Goal: Task Accomplishment & Management: Complete application form

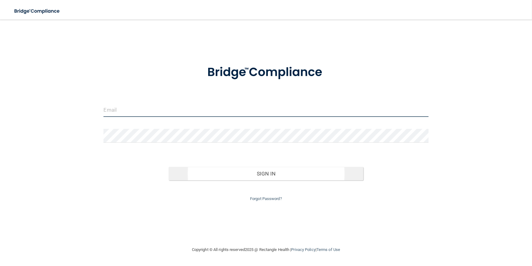
type input "[EMAIL_ADDRESS][DOMAIN_NAME]"
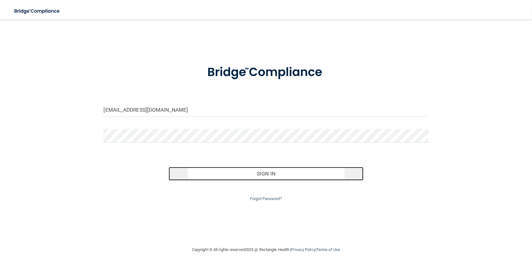
click at [256, 171] on button "Sign In" at bounding box center [266, 173] width 195 height 13
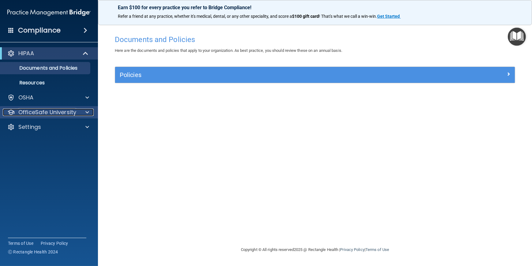
click at [86, 110] on span at bounding box center [87, 111] width 4 height 7
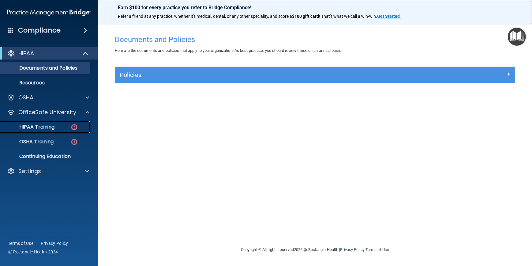
click at [44, 127] on p "HIPAA Training" at bounding box center [29, 127] width 51 height 6
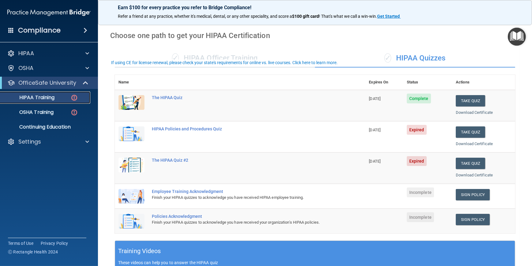
scroll to position [28, 0]
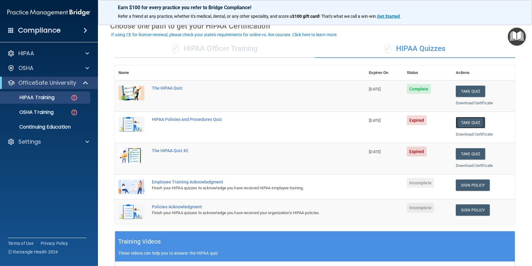
click at [462, 118] on button "Take Quiz" at bounding box center [470, 122] width 29 height 11
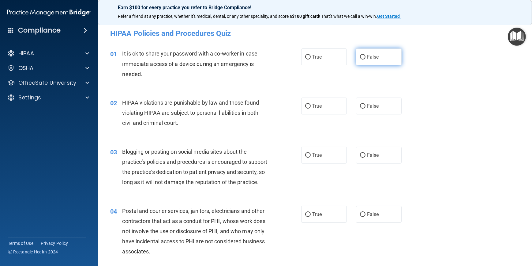
click at [367, 59] on span "False" at bounding box center [373, 57] width 12 height 6
click at [366, 59] on input "False" at bounding box center [363, 57] width 6 height 5
radio input "true"
click at [318, 101] on label "True" at bounding box center [324, 105] width 46 height 17
click at [311, 104] on input "True" at bounding box center [308, 106] width 6 height 5
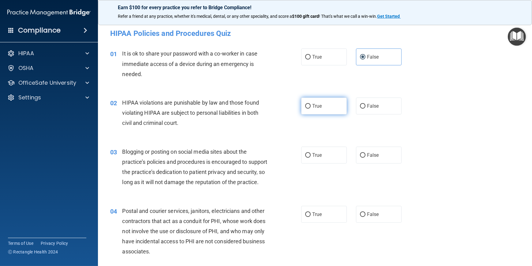
radio input "true"
click at [313, 157] on span "True" at bounding box center [316, 155] width 9 height 6
click at [311, 157] on input "True" at bounding box center [308, 155] width 6 height 5
radio input "true"
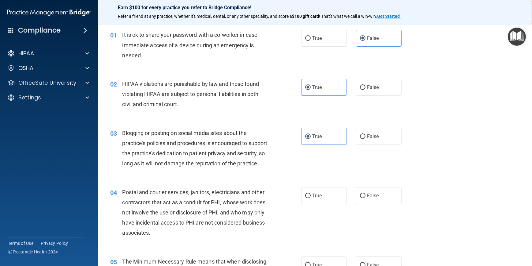
scroll to position [55, 0]
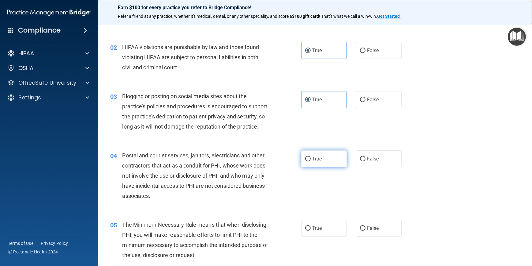
click at [319, 161] on span "True" at bounding box center [316, 159] width 9 height 6
click at [311, 161] on input "True" at bounding box center [308, 159] width 6 height 5
radio input "true"
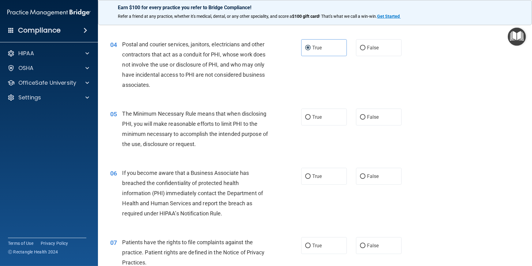
scroll to position [167, 0]
click at [314, 119] on label "True" at bounding box center [324, 116] width 46 height 17
click at [311, 119] on input "True" at bounding box center [308, 116] width 6 height 5
radio input "true"
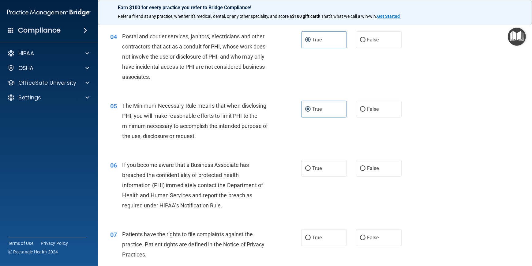
scroll to position [195, 0]
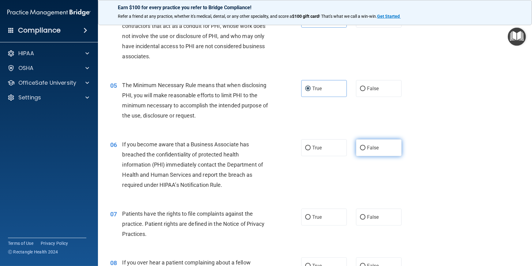
click at [380, 156] on label "False" at bounding box center [379, 147] width 46 height 17
click at [366, 150] on input "False" at bounding box center [363, 148] width 6 height 5
radio input "true"
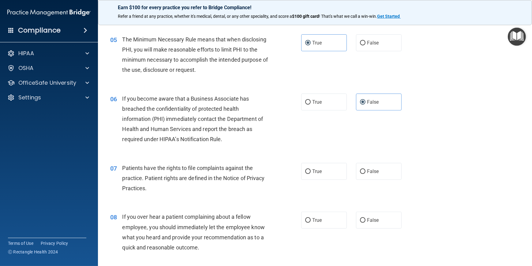
scroll to position [251, 0]
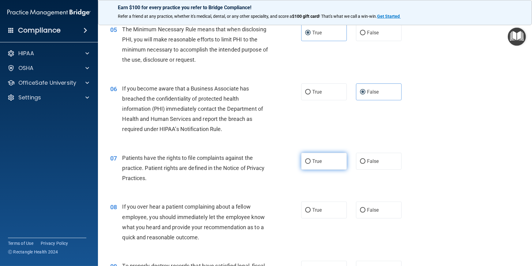
click at [315, 169] on label "True" at bounding box center [324, 161] width 46 height 17
click at [311, 164] on input "True" at bounding box center [308, 161] width 6 height 5
radio input "true"
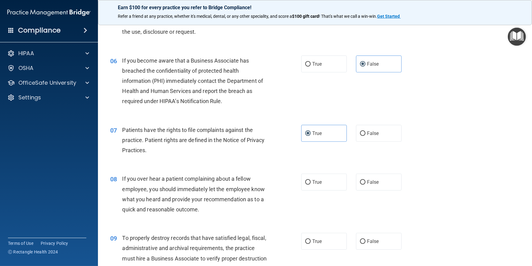
scroll to position [306, 0]
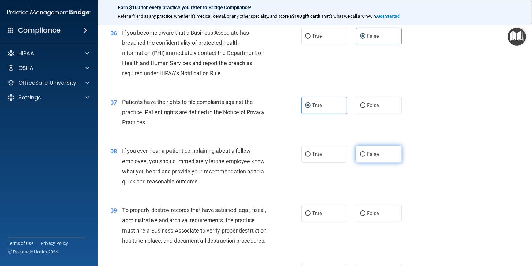
click at [390, 160] on label "False" at bounding box center [379, 154] width 46 height 17
click at [366, 157] on input "False" at bounding box center [363, 154] width 6 height 5
radio input "true"
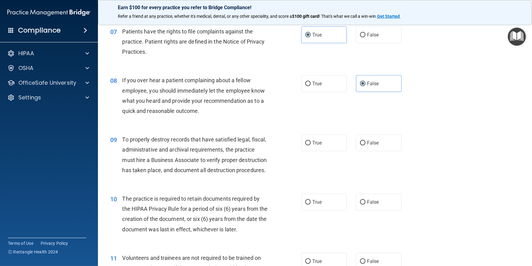
scroll to position [390, 0]
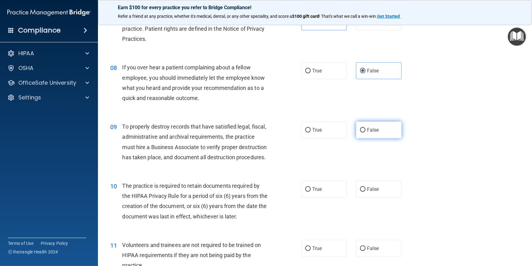
click at [374, 133] on span "False" at bounding box center [373, 130] width 12 height 6
click at [366, 132] on input "False" at bounding box center [363, 130] width 6 height 5
radio input "true"
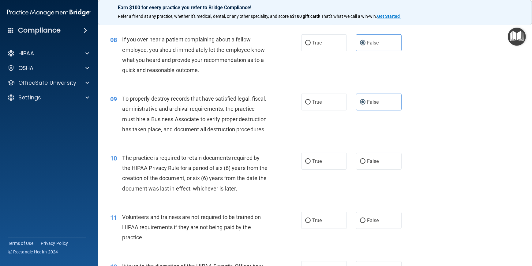
scroll to position [445, 0]
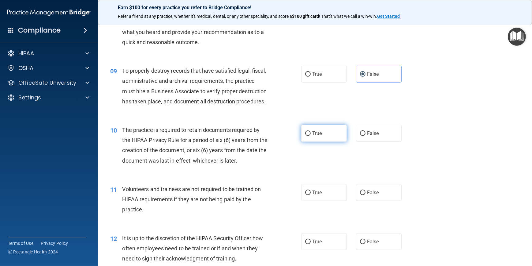
click at [315, 136] on span "True" at bounding box center [316, 133] width 9 height 6
click at [311, 136] on input "True" at bounding box center [308, 133] width 6 height 5
radio input "true"
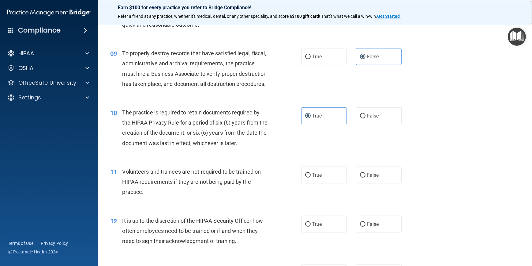
scroll to position [501, 0]
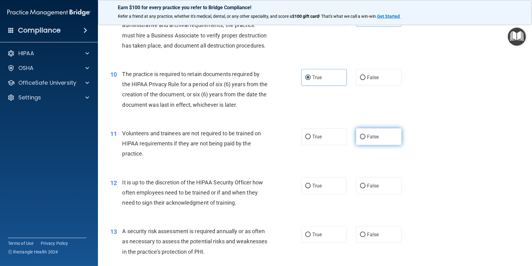
click at [368, 139] on span "False" at bounding box center [373, 137] width 12 height 6
click at [366, 139] on input "False" at bounding box center [363, 136] width 6 height 5
radio input "true"
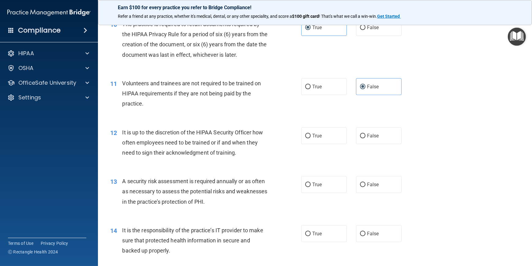
scroll to position [557, 0]
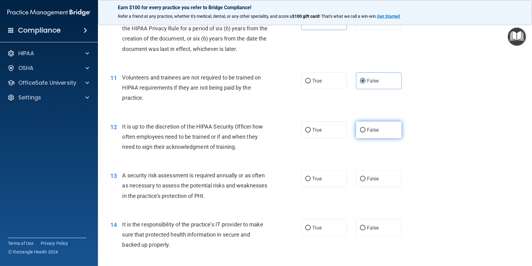
click at [377, 138] on label "False" at bounding box center [379, 129] width 46 height 17
click at [366, 132] on input "False" at bounding box center [363, 130] width 6 height 5
radio input "true"
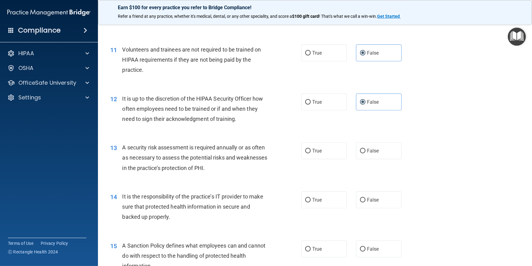
scroll to position [613, 0]
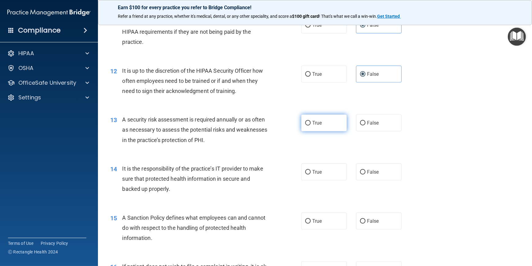
click at [314, 126] on span "True" at bounding box center [316, 123] width 9 height 6
click at [311, 125] on input "True" at bounding box center [308, 123] width 6 height 5
radio input "true"
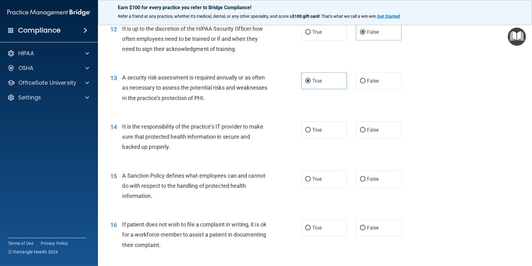
scroll to position [668, 0]
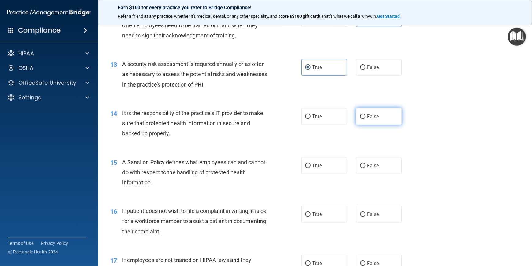
click at [378, 125] on label "False" at bounding box center [379, 116] width 46 height 17
click at [366, 119] on input "False" at bounding box center [363, 116] width 6 height 5
radio input "true"
click at [373, 168] on span "False" at bounding box center [373, 165] width 12 height 6
click at [366, 168] on input "False" at bounding box center [363, 165] width 6 height 5
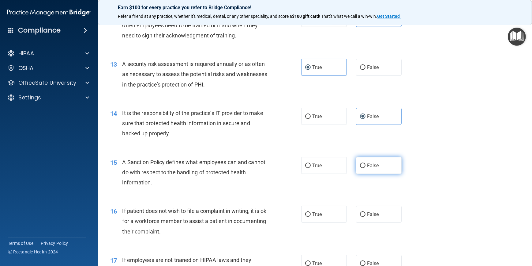
radio input "true"
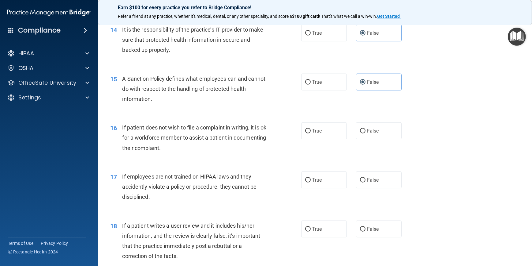
scroll to position [752, 0]
click at [376, 139] on label "False" at bounding box center [379, 130] width 46 height 17
click at [366, 133] on input "False" at bounding box center [363, 130] width 6 height 5
radio input "true"
click at [377, 188] on label "False" at bounding box center [379, 179] width 46 height 17
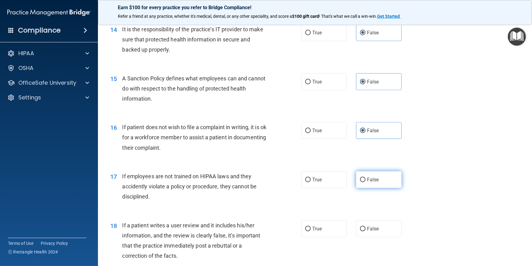
click at [366, 182] on input "False" at bounding box center [363, 179] width 6 height 5
radio input "true"
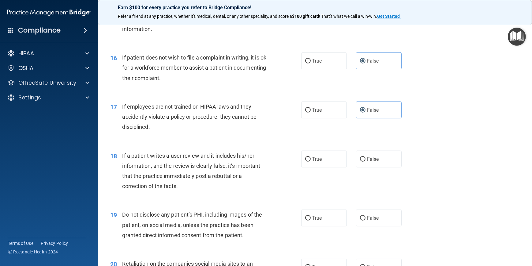
scroll to position [835, 0]
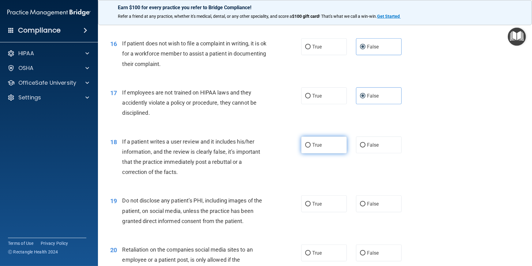
click at [312, 153] on label "True" at bounding box center [324, 144] width 46 height 17
click at [311, 147] on input "True" at bounding box center [308, 145] width 6 height 5
radio input "true"
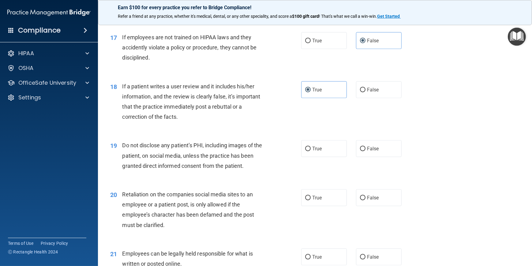
scroll to position [891, 0]
click at [317, 151] on span "True" at bounding box center [316, 148] width 9 height 6
click at [311, 150] on input "True" at bounding box center [308, 148] width 6 height 5
radio input "true"
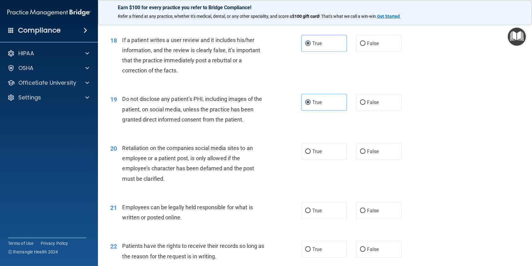
scroll to position [947, 0]
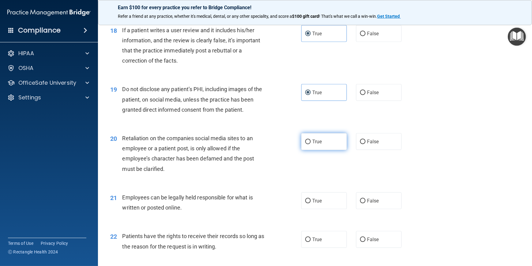
click at [316, 150] on label "True" at bounding box center [324, 141] width 46 height 17
click at [311, 144] on input "True" at bounding box center [308, 141] width 6 height 5
radio input "true"
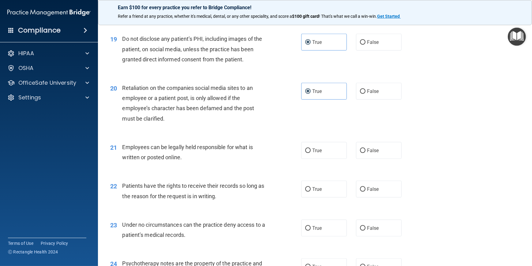
scroll to position [1002, 0]
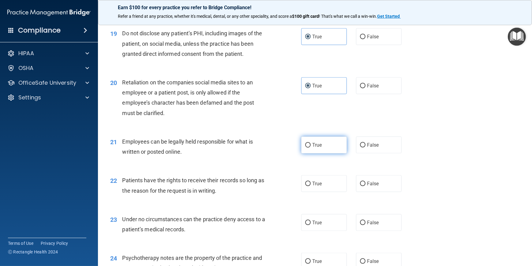
click at [313, 153] on label "True" at bounding box center [324, 144] width 46 height 17
click at [311, 147] on input "True" at bounding box center [308, 145] width 6 height 5
radio input "true"
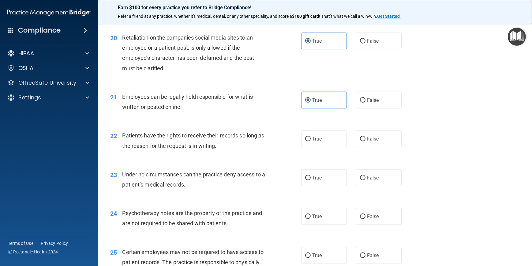
scroll to position [1058, 0]
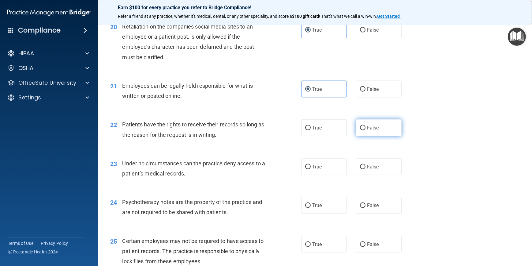
click at [366, 136] on label "False" at bounding box center [379, 127] width 46 height 17
click at [366, 130] on input "False" at bounding box center [363, 128] width 6 height 5
radio input "true"
click at [318, 169] on span "True" at bounding box center [316, 167] width 9 height 6
click at [311, 169] on input "True" at bounding box center [308, 166] width 6 height 5
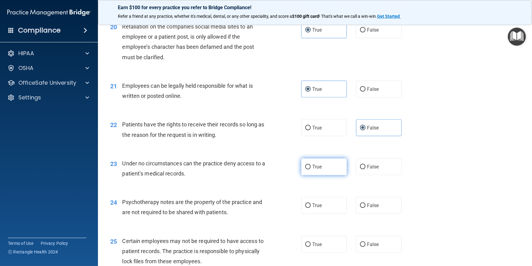
radio input "true"
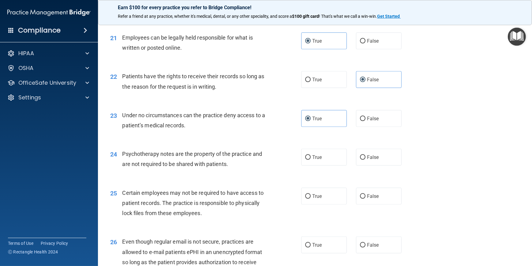
scroll to position [1114, 0]
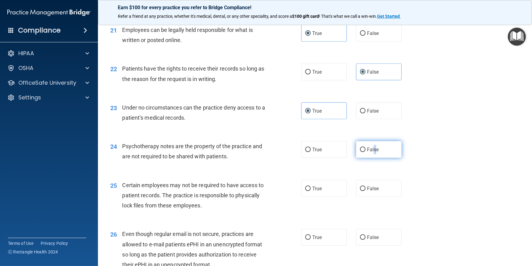
click at [373, 152] on span "False" at bounding box center [373, 149] width 12 height 6
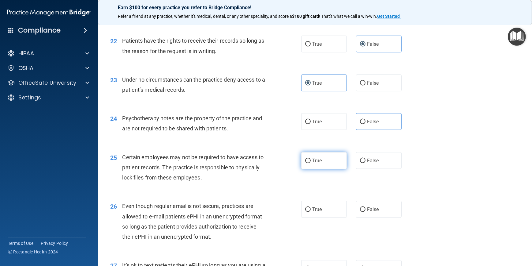
click at [322, 169] on label "True" at bounding box center [324, 160] width 46 height 17
click at [311, 163] on input "True" at bounding box center [308, 160] width 6 height 5
radio input "true"
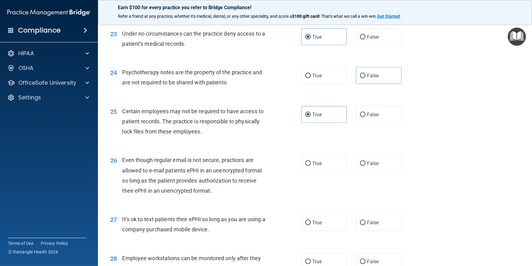
scroll to position [1197, 0]
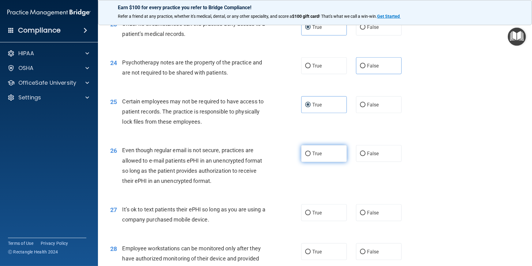
click at [318, 162] on label "True" at bounding box center [324, 153] width 46 height 17
click at [311, 156] on input "True" at bounding box center [308, 153] width 6 height 5
radio input "true"
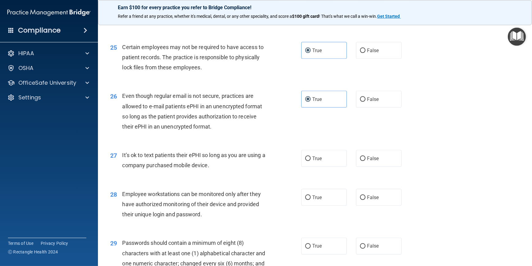
scroll to position [1253, 0]
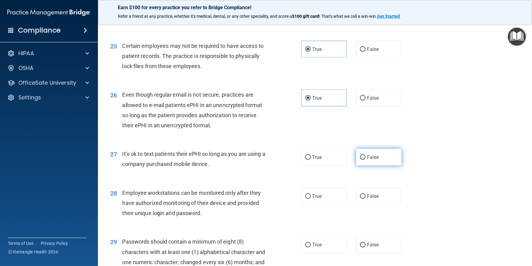
click at [380, 165] on label "False" at bounding box center [379, 157] width 46 height 17
click at [366, 160] on input "False" at bounding box center [363, 157] width 6 height 5
radio input "true"
click at [386, 204] on label "False" at bounding box center [379, 195] width 46 height 17
click at [366, 198] on input "False" at bounding box center [363, 196] width 6 height 5
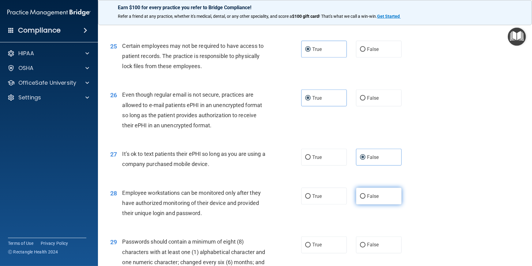
radio input "true"
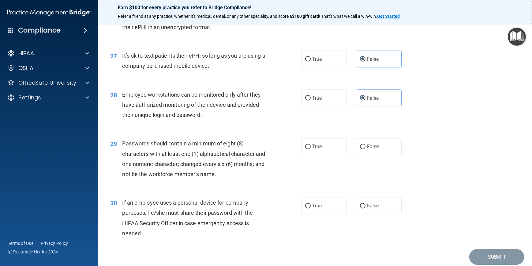
scroll to position [1364, 0]
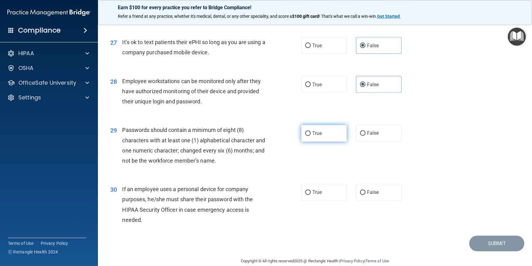
click at [313, 136] on span "True" at bounding box center [316, 133] width 9 height 6
click at [311, 136] on input "True" at bounding box center [308, 133] width 6 height 5
radio input "true"
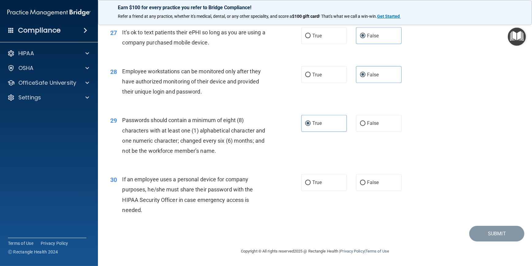
scroll to position [1394, 0]
click at [373, 187] on label "False" at bounding box center [379, 182] width 46 height 17
click at [366, 185] on input "False" at bounding box center [363, 182] width 6 height 5
radio input "true"
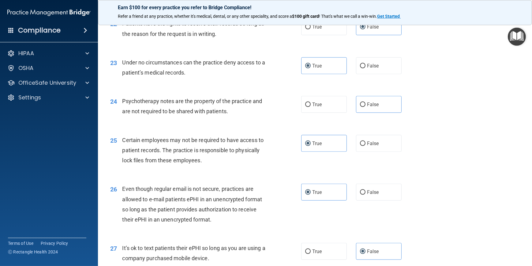
scroll to position [1143, 0]
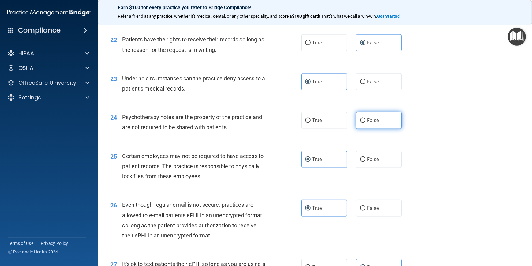
click at [376, 129] on label "False" at bounding box center [379, 120] width 46 height 17
click at [366, 123] on input "False" at bounding box center [363, 120] width 6 height 5
radio input "true"
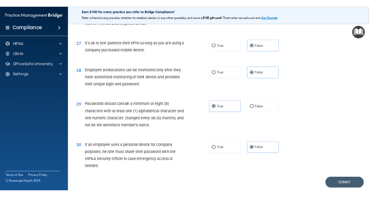
scroll to position [1394, 0]
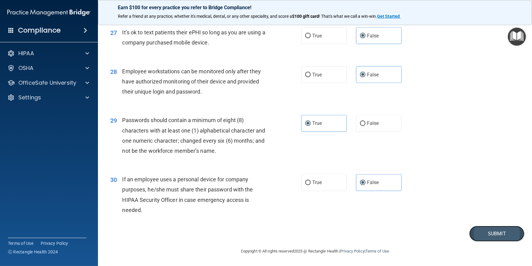
click at [496, 233] on button "Submit" at bounding box center [497, 233] width 55 height 16
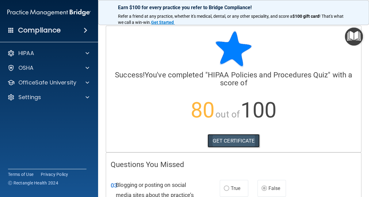
click at [241, 136] on link "GET CERTIFICATE" at bounding box center [233, 140] width 52 height 13
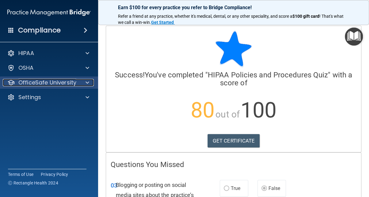
click at [82, 83] on div at bounding box center [86, 82] width 15 height 7
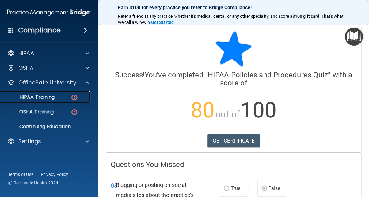
click at [43, 97] on p "HIPAA Training" at bounding box center [29, 97] width 51 height 6
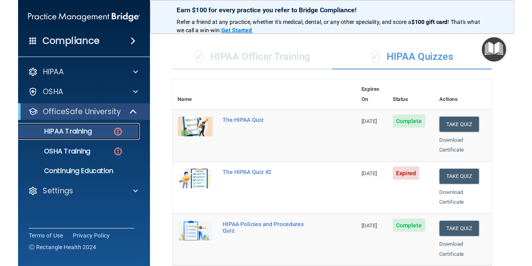
scroll to position [32, 0]
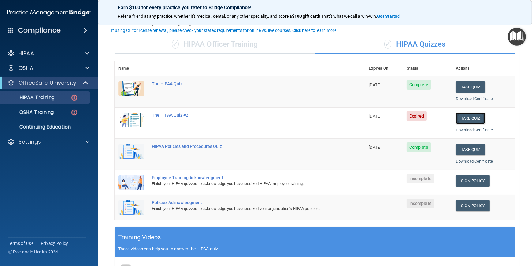
click at [469, 117] on button "Take Quiz" at bounding box center [470, 117] width 29 height 11
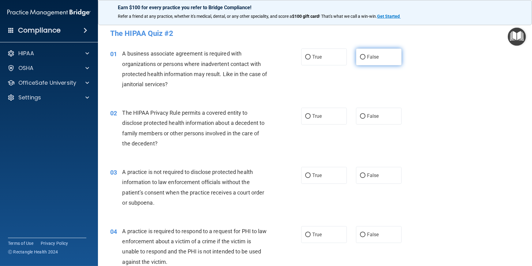
click at [370, 58] on span "False" at bounding box center [373, 57] width 12 height 6
click at [366, 58] on input "False" at bounding box center [363, 57] width 6 height 5
radio input "true"
click at [315, 119] on span "True" at bounding box center [316, 116] width 9 height 6
click at [311, 119] on input "True" at bounding box center [308, 116] width 6 height 5
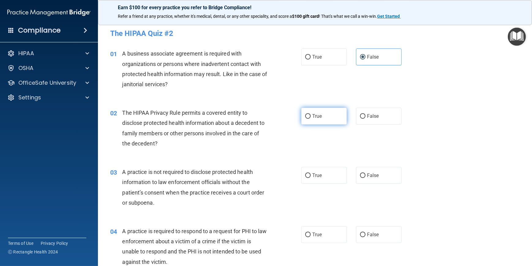
radio input "true"
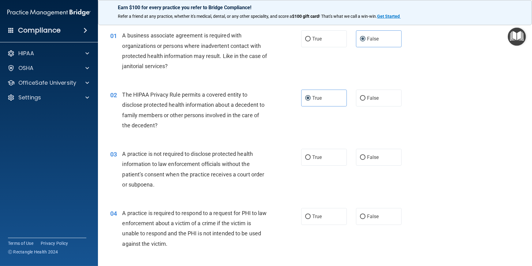
scroll to position [28, 0]
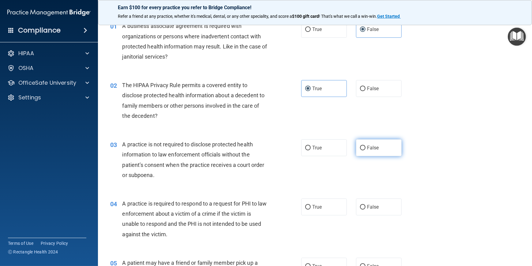
click at [377, 149] on label "False" at bounding box center [379, 147] width 46 height 17
click at [366, 149] on input "False" at bounding box center [363, 148] width 6 height 5
radio input "true"
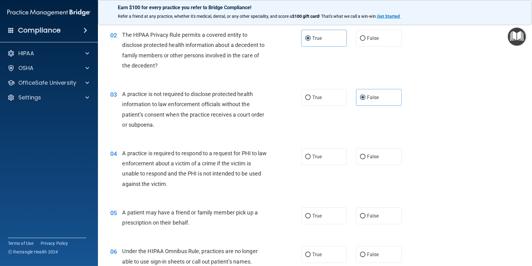
scroll to position [83, 0]
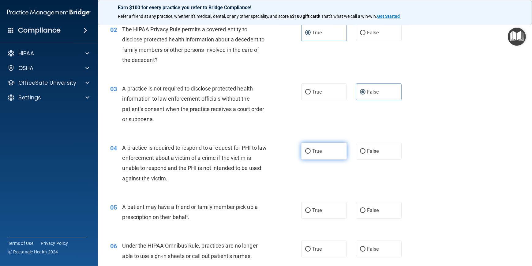
click at [310, 153] on label "True" at bounding box center [324, 150] width 46 height 17
click at [310, 153] on input "True" at bounding box center [308, 151] width 6 height 5
radio input "true"
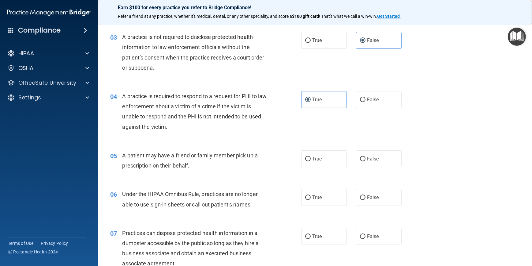
scroll to position [139, 0]
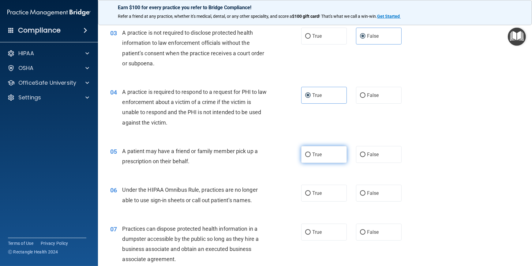
drag, startPoint x: 320, startPoint y: 151, endPoint x: 312, endPoint y: 153, distance: 8.2
click at [321, 151] on label "True" at bounding box center [324, 154] width 46 height 17
click at [311, 152] on input "True" at bounding box center [308, 154] width 6 height 5
radio input "true"
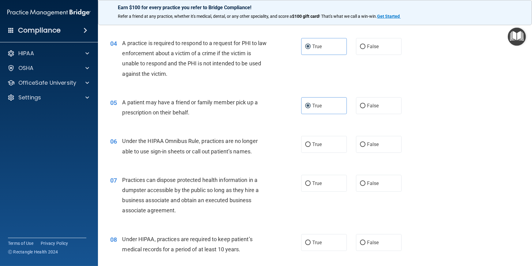
scroll to position [195, 0]
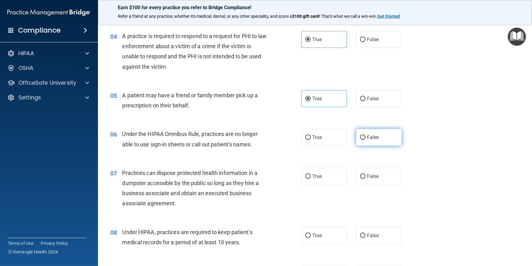
click at [364, 141] on label "False" at bounding box center [379, 137] width 46 height 17
click at [364, 140] on input "False" at bounding box center [363, 137] width 6 height 5
radio input "true"
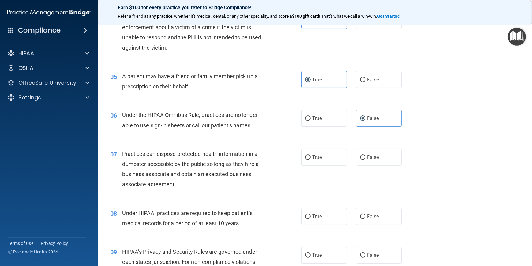
scroll to position [223, 0]
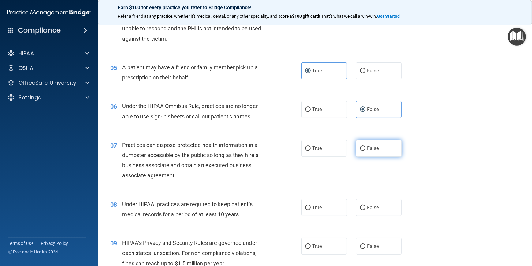
click at [370, 150] on span "False" at bounding box center [373, 148] width 12 height 6
click at [366, 150] on input "False" at bounding box center [363, 148] width 6 height 5
radio input "true"
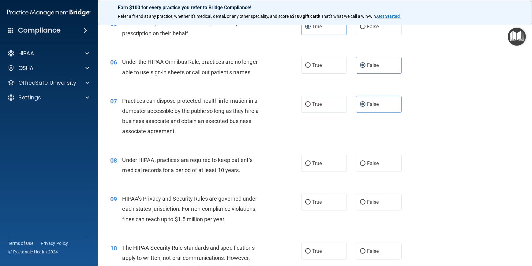
scroll to position [278, 0]
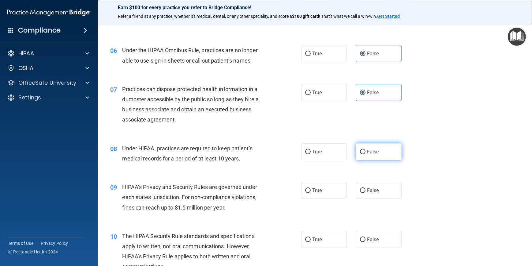
click at [385, 144] on label "False" at bounding box center [379, 151] width 46 height 17
click at [366, 149] on input "False" at bounding box center [363, 151] width 6 height 5
radio input "true"
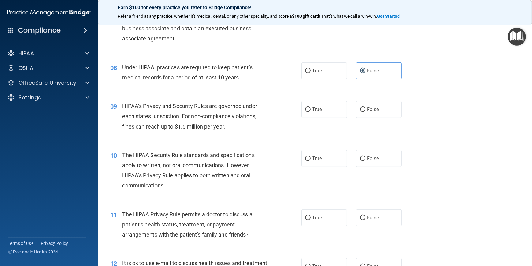
scroll to position [362, 0]
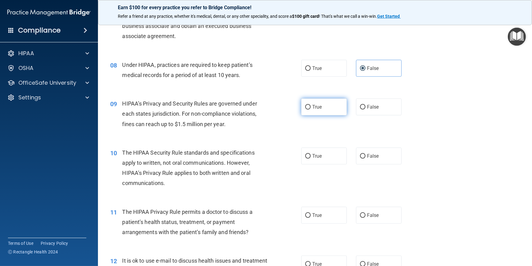
click at [314, 108] on span "True" at bounding box center [316, 107] width 9 height 6
click at [311, 108] on input "True" at bounding box center [308, 107] width 6 height 5
radio input "true"
click at [318, 154] on span "True" at bounding box center [316, 156] width 9 height 6
click at [311, 154] on input "True" at bounding box center [308, 156] width 6 height 5
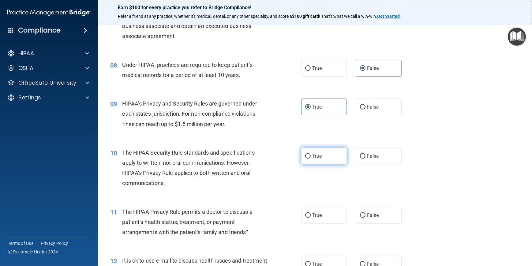
radio input "true"
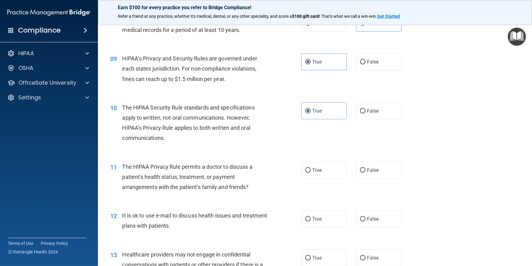
scroll to position [418, 0]
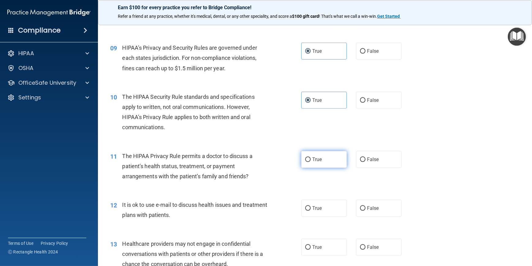
click at [326, 161] on label "True" at bounding box center [324, 159] width 46 height 17
click at [311, 161] on input "True" at bounding box center [308, 159] width 6 height 5
radio input "true"
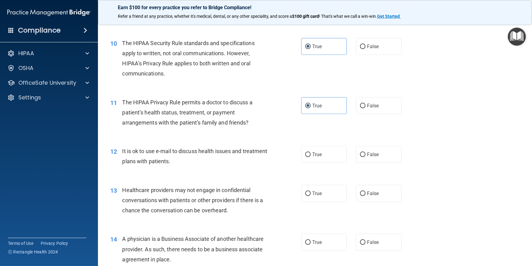
scroll to position [473, 0]
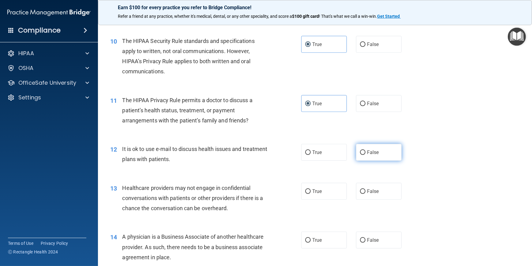
click at [376, 154] on span "False" at bounding box center [373, 152] width 12 height 6
click at [366, 154] on input "False" at bounding box center [363, 152] width 6 height 5
radio input "true"
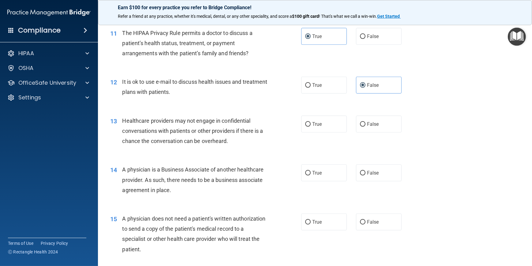
scroll to position [557, 0]
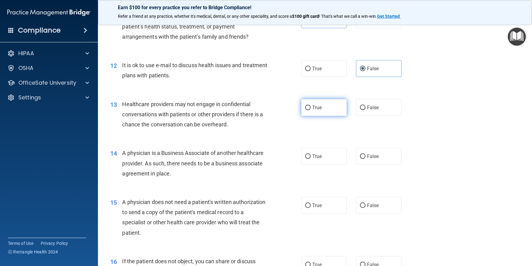
click at [319, 106] on span "True" at bounding box center [316, 107] width 9 height 6
click at [311, 106] on input "True" at bounding box center [308, 107] width 6 height 5
radio input "true"
click at [377, 157] on label "False" at bounding box center [379, 156] width 46 height 17
click at [366, 157] on input "False" at bounding box center [363, 156] width 6 height 5
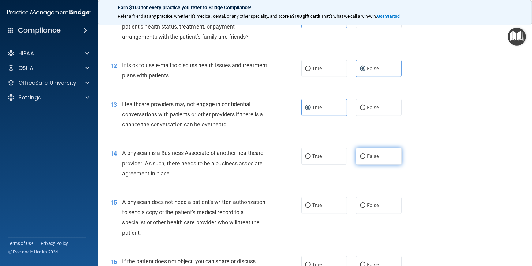
radio input "true"
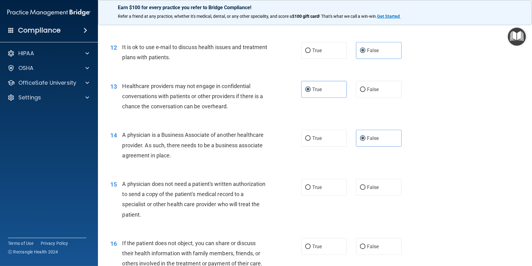
scroll to position [613, 0]
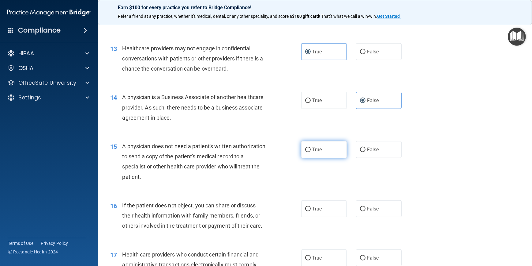
click at [323, 153] on label "True" at bounding box center [324, 149] width 46 height 17
click at [311, 152] on input "True" at bounding box center [308, 149] width 6 height 5
radio input "true"
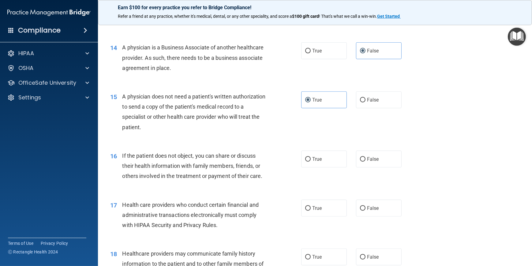
scroll to position [668, 0]
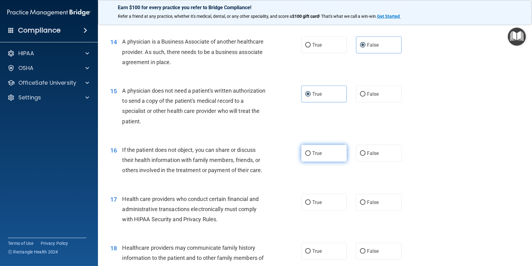
click at [313, 153] on span "True" at bounding box center [316, 153] width 9 height 6
click at [311, 153] on input "True" at bounding box center [308, 153] width 6 height 5
radio input "true"
click at [312, 199] on span "True" at bounding box center [316, 202] width 9 height 6
click at [311, 200] on input "True" at bounding box center [308, 202] width 6 height 5
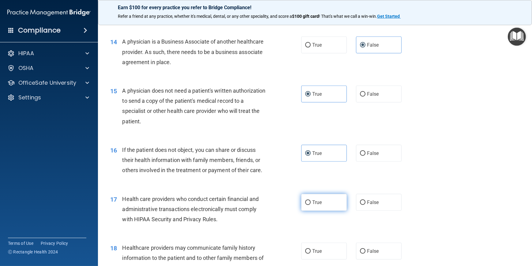
radio input "true"
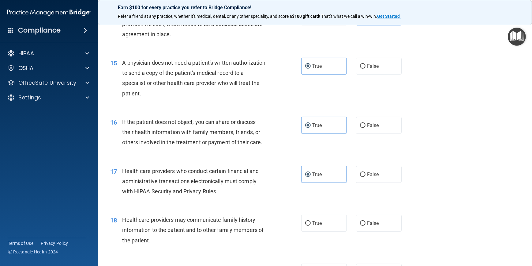
scroll to position [724, 0]
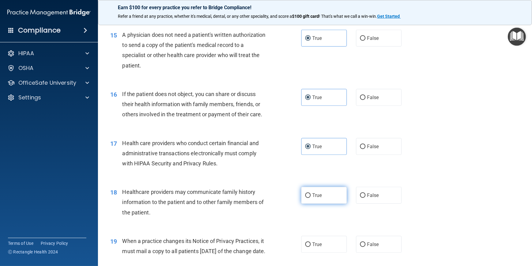
click at [318, 201] on label "True" at bounding box center [324, 195] width 46 height 17
click at [311, 198] on input "True" at bounding box center [308, 195] width 6 height 5
radio input "true"
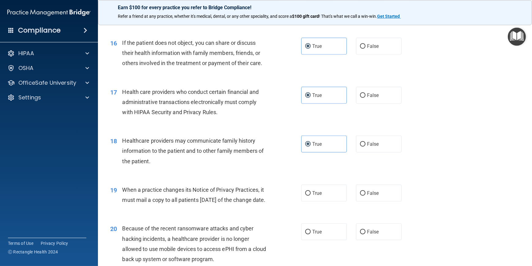
scroll to position [780, 0]
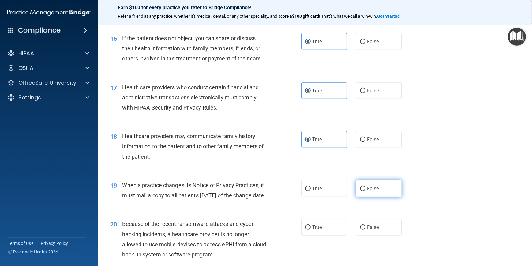
click at [377, 185] on label "False" at bounding box center [379, 188] width 46 height 17
click at [366, 186] on input "False" at bounding box center [363, 188] width 6 height 5
radio input "true"
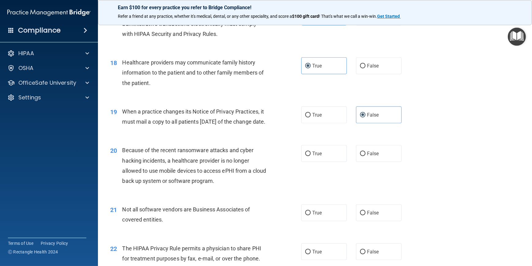
scroll to position [863, 0]
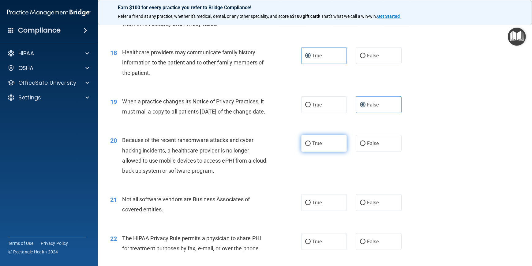
click at [317, 152] on label "True" at bounding box center [324, 143] width 46 height 17
click at [311, 146] on input "True" at bounding box center [308, 143] width 6 height 5
radio input "true"
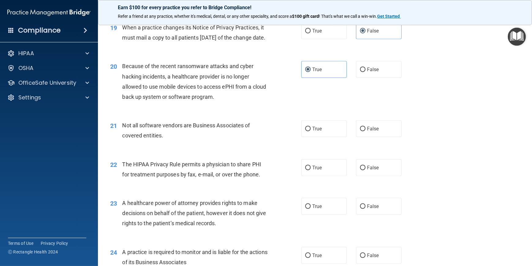
scroll to position [947, 0]
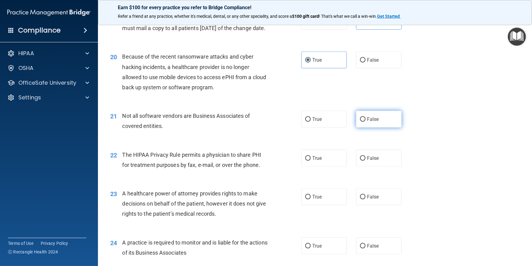
click at [383, 127] on label "False" at bounding box center [379, 119] width 46 height 17
click at [366, 122] on input "False" at bounding box center [363, 119] width 6 height 5
radio input "true"
click at [326, 166] on label "True" at bounding box center [324, 157] width 46 height 17
click at [311, 161] on input "True" at bounding box center [308, 158] width 6 height 5
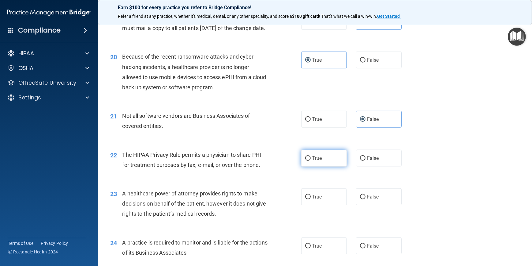
radio input "true"
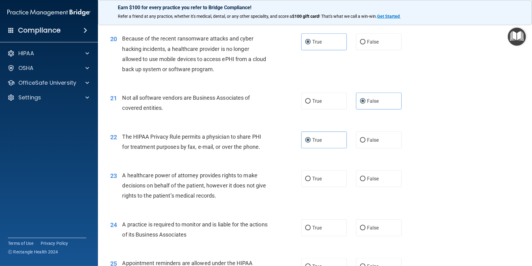
scroll to position [974, 0]
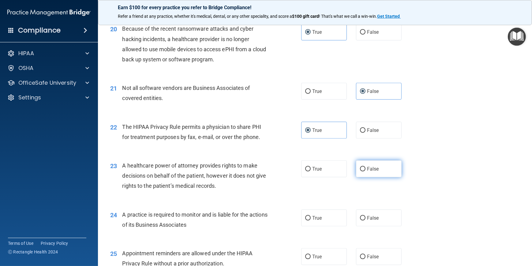
click at [371, 172] on span "False" at bounding box center [373, 169] width 12 height 6
click at [366, 171] on input "False" at bounding box center [363, 169] width 6 height 5
radio input "true"
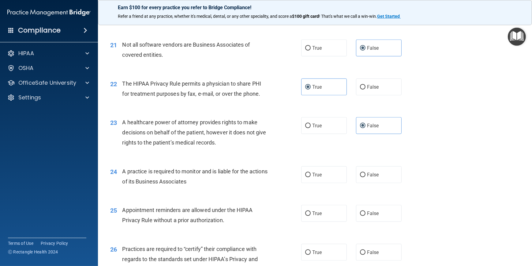
scroll to position [1030, 0]
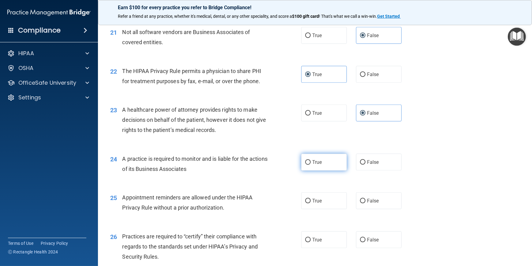
click at [312, 165] on span "True" at bounding box center [316, 162] width 9 height 6
click at [310, 164] on input "True" at bounding box center [308, 162] width 6 height 5
radio input "true"
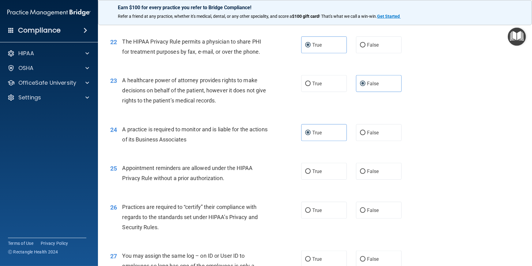
scroll to position [1086, 0]
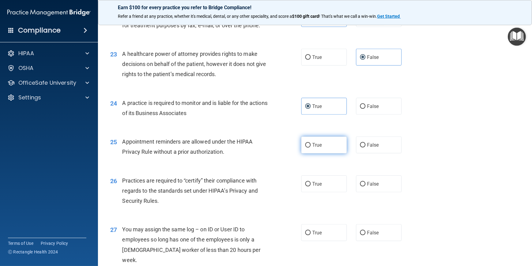
click at [312, 148] on span "True" at bounding box center [316, 145] width 9 height 6
click at [311, 147] on input "True" at bounding box center [308, 145] width 6 height 5
radio input "true"
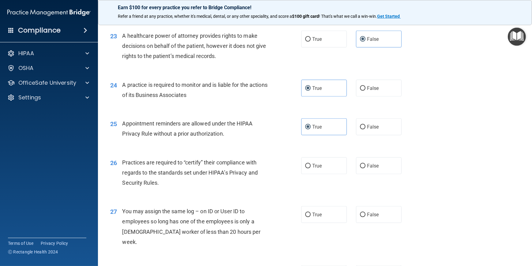
scroll to position [1114, 0]
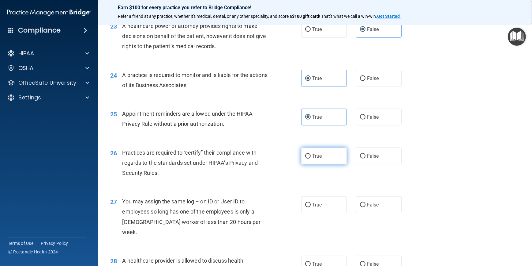
click at [309, 164] on label "True" at bounding box center [324, 155] width 46 height 17
click at [309, 158] on input "True" at bounding box center [308, 156] width 6 height 5
radio input "true"
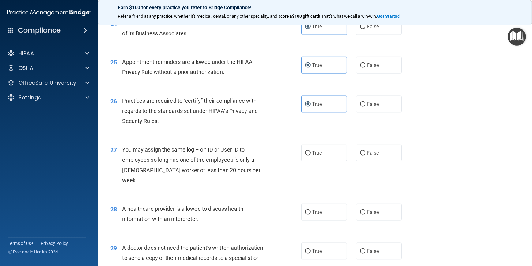
scroll to position [1170, 0]
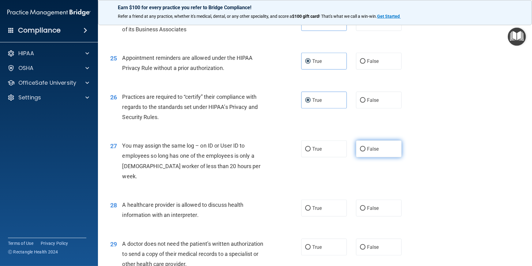
click at [362, 151] on input "False" at bounding box center [363, 149] width 6 height 5
radio input "true"
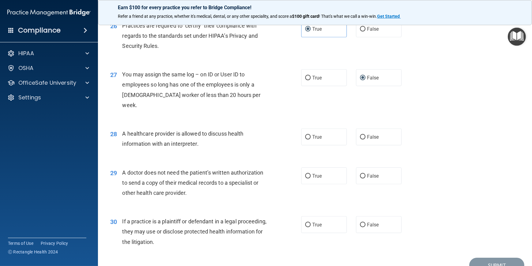
scroll to position [1253, 0]
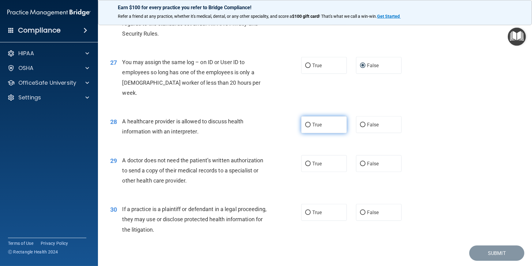
click at [318, 125] on span "True" at bounding box center [316, 125] width 9 height 6
click at [311, 125] on input "True" at bounding box center [308, 125] width 6 height 5
radio input "true"
click at [328, 164] on label "True" at bounding box center [324, 163] width 46 height 17
click at [311, 164] on input "True" at bounding box center [308, 163] width 6 height 5
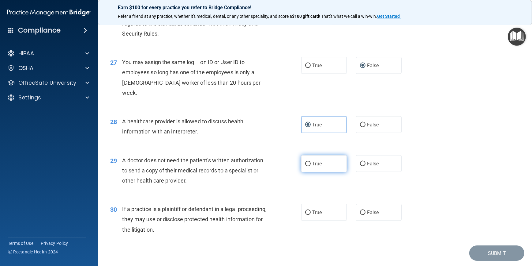
radio input "true"
click at [314, 210] on span "True" at bounding box center [316, 212] width 9 height 6
click at [311, 210] on input "True" at bounding box center [308, 212] width 6 height 5
radio input "true"
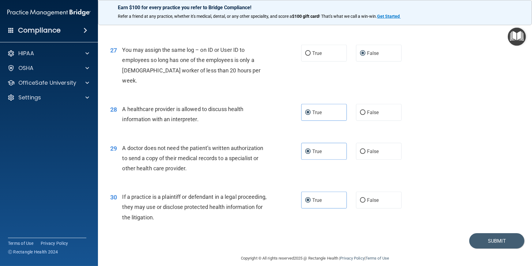
scroll to position [1272, 0]
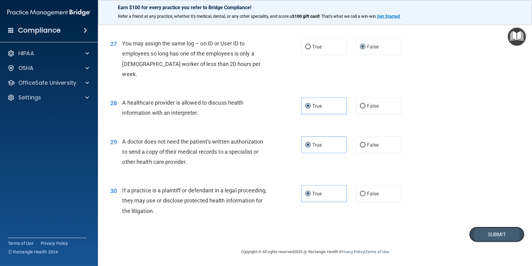
click at [488, 235] on button "Submit" at bounding box center [497, 234] width 55 height 16
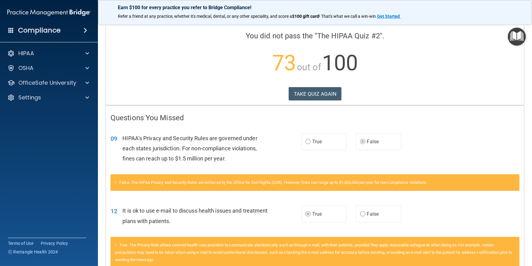
scroll to position [11, 0]
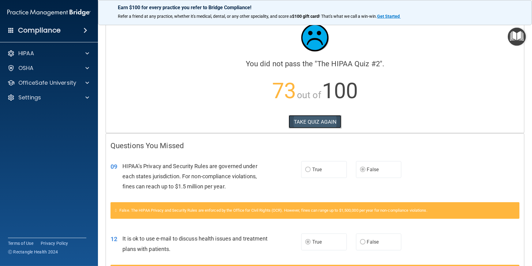
click at [309, 122] on button "TAKE QUIZ AGAIN" at bounding box center [315, 121] width 53 height 13
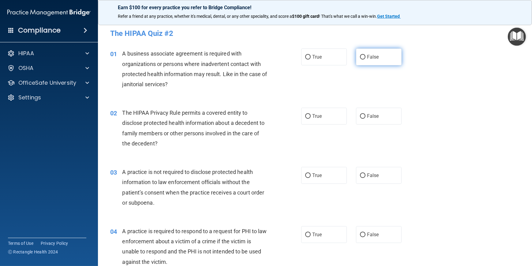
click at [369, 55] on span "False" at bounding box center [373, 57] width 12 height 6
click at [366, 55] on input "False" at bounding box center [363, 57] width 6 height 5
radio input "true"
click at [317, 116] on span "True" at bounding box center [316, 116] width 9 height 6
click at [311, 116] on input "True" at bounding box center [308, 116] width 6 height 5
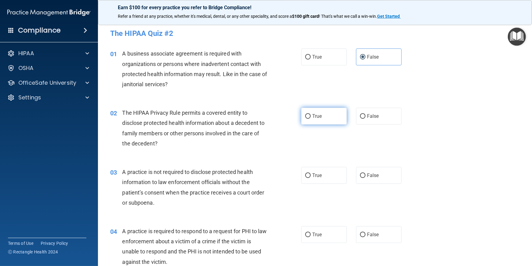
radio input "true"
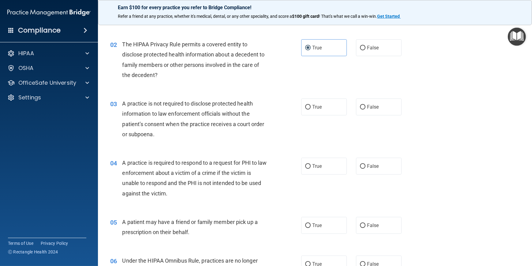
scroll to position [55, 0]
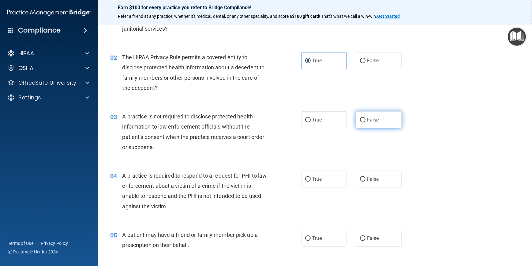
click at [391, 122] on label "False" at bounding box center [379, 119] width 46 height 17
click at [366, 122] on input "False" at bounding box center [363, 120] width 6 height 5
radio input "true"
click at [312, 177] on span "True" at bounding box center [316, 179] width 9 height 6
click at [311, 177] on input "True" at bounding box center [308, 179] width 6 height 5
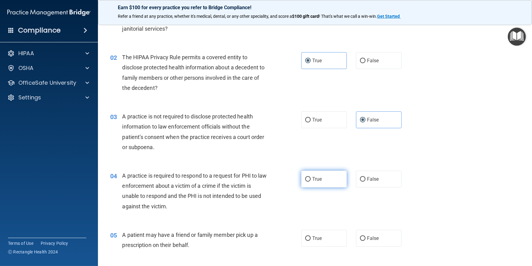
radio input "true"
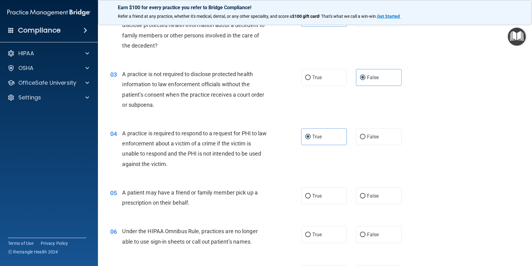
scroll to position [111, 0]
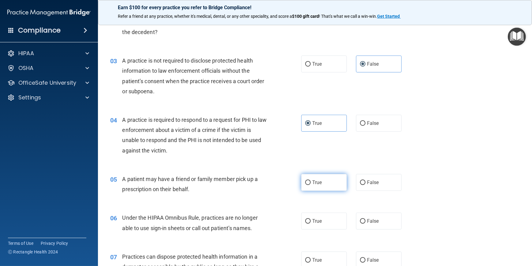
click at [320, 178] on label "True" at bounding box center [324, 182] width 46 height 17
click at [311, 180] on input "True" at bounding box center [308, 182] width 6 height 5
radio input "true"
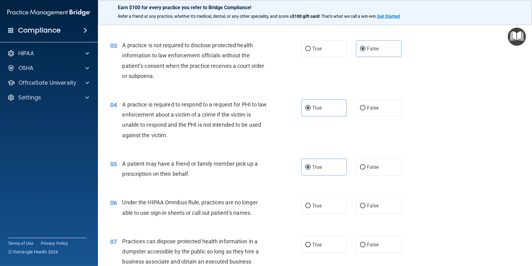
scroll to position [139, 0]
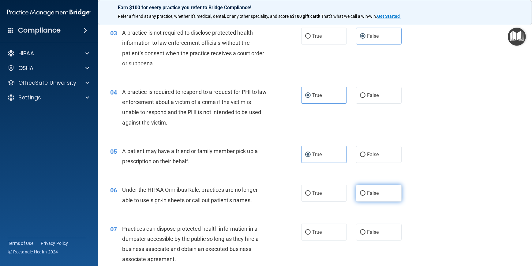
click at [377, 191] on label "False" at bounding box center [379, 192] width 46 height 17
click at [366, 191] on input "False" at bounding box center [363, 193] width 6 height 5
radio input "true"
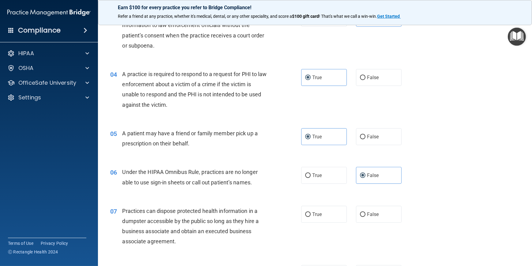
scroll to position [167, 0]
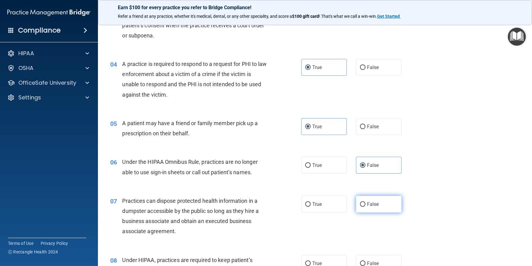
click at [384, 205] on label "False" at bounding box center [379, 203] width 46 height 17
click at [366, 205] on input "False" at bounding box center [363, 204] width 6 height 5
radio input "true"
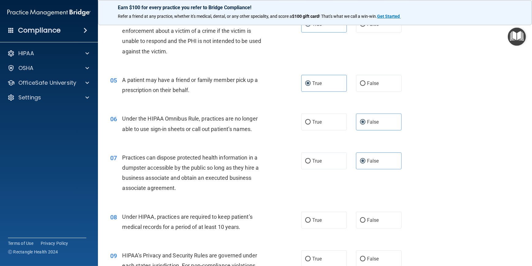
scroll to position [223, 0]
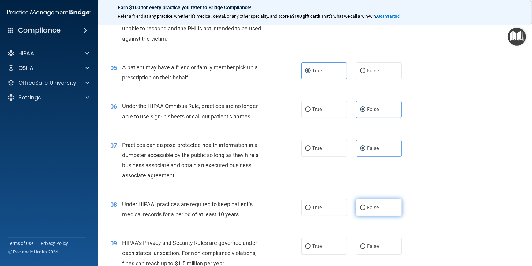
click at [379, 207] on label "False" at bounding box center [379, 207] width 46 height 17
click at [366, 207] on input "False" at bounding box center [363, 207] width 6 height 5
radio input "true"
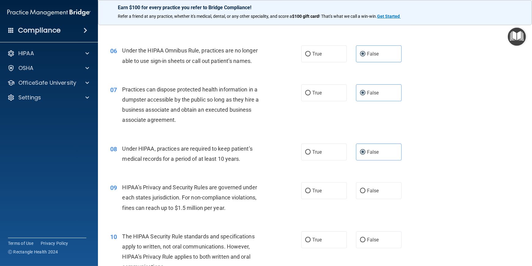
scroll to position [278, 0]
click at [375, 190] on span "False" at bounding box center [373, 190] width 12 height 6
click at [366, 190] on input "False" at bounding box center [363, 190] width 6 height 5
radio input "true"
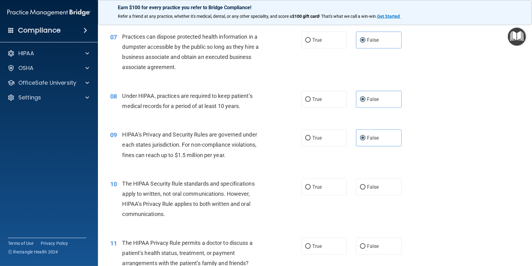
scroll to position [334, 0]
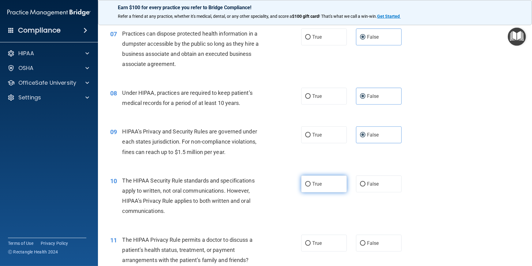
click at [326, 181] on label "True" at bounding box center [324, 183] width 46 height 17
click at [311, 182] on input "True" at bounding box center [308, 184] width 6 height 5
radio input "true"
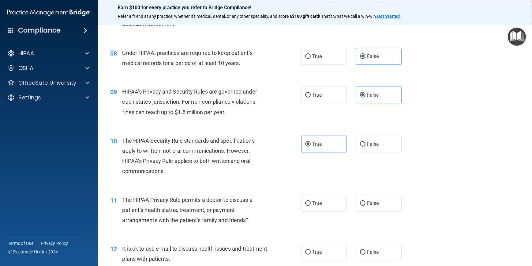
scroll to position [390, 0]
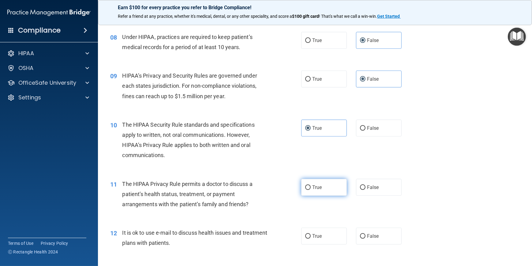
click at [308, 188] on input "True" at bounding box center [308, 187] width 6 height 5
radio input "true"
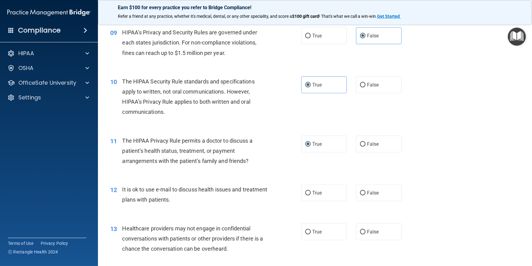
scroll to position [445, 0]
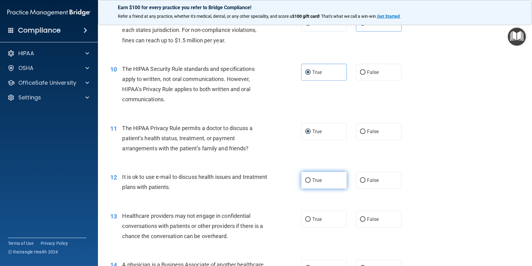
click at [308, 180] on input "True" at bounding box center [308, 180] width 6 height 5
radio input "true"
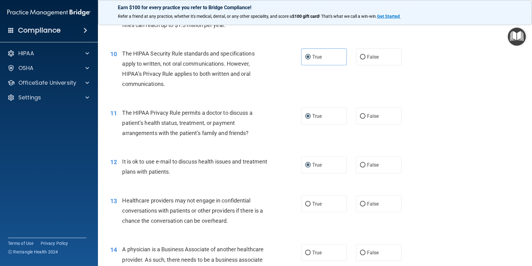
scroll to position [473, 0]
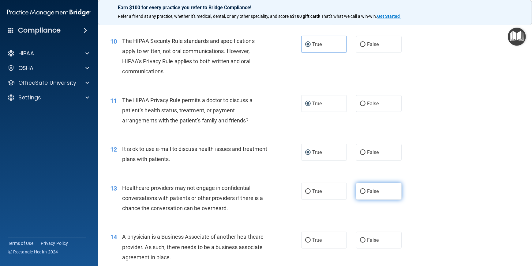
click at [372, 190] on span "False" at bounding box center [373, 191] width 12 height 6
click at [366, 190] on input "False" at bounding box center [363, 191] width 6 height 5
radio input "true"
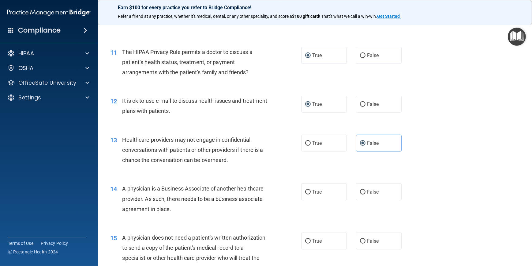
scroll to position [529, 0]
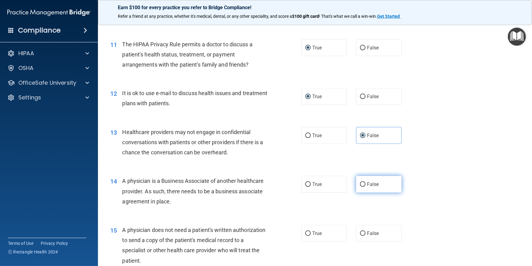
click at [385, 180] on label "False" at bounding box center [379, 184] width 46 height 17
click at [366, 182] on input "False" at bounding box center [363, 184] width 6 height 5
radio input "true"
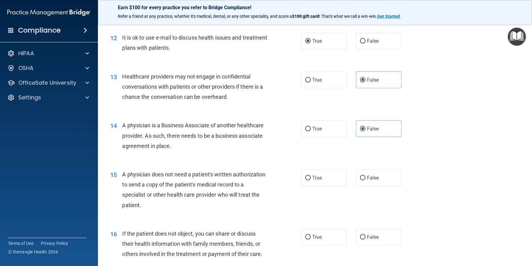
scroll to position [585, 0]
click at [310, 180] on label "True" at bounding box center [324, 177] width 46 height 17
click at [310, 180] on input "True" at bounding box center [308, 177] width 6 height 5
radio input "true"
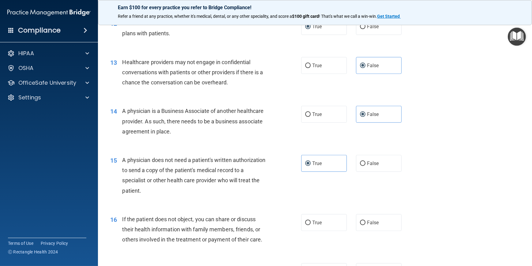
scroll to position [613, 0]
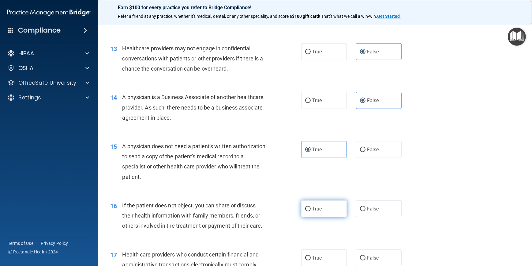
click at [312, 206] on span "True" at bounding box center [316, 209] width 9 height 6
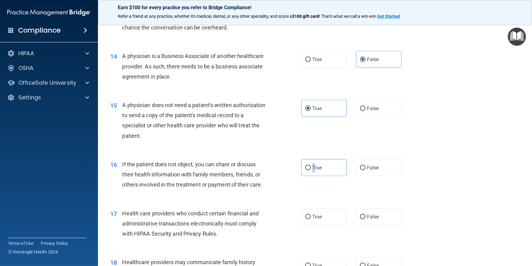
scroll to position [668, 0]
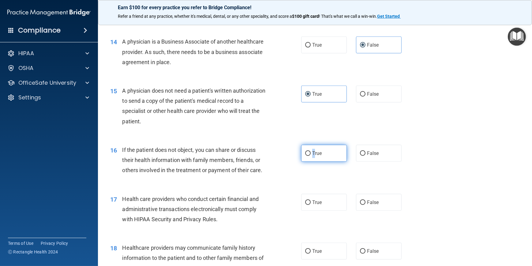
click at [313, 153] on span "True" at bounding box center [316, 153] width 9 height 6
click at [311, 153] on input "True" at bounding box center [308, 153] width 6 height 5
radio input "true"
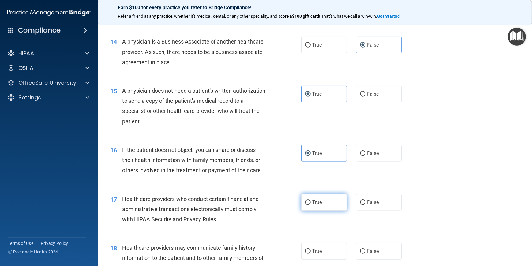
click at [309, 202] on label "True" at bounding box center [324, 202] width 46 height 17
click at [309, 202] on input "True" at bounding box center [308, 202] width 6 height 5
radio input "true"
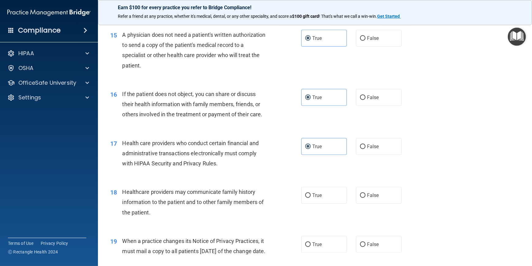
scroll to position [752, 0]
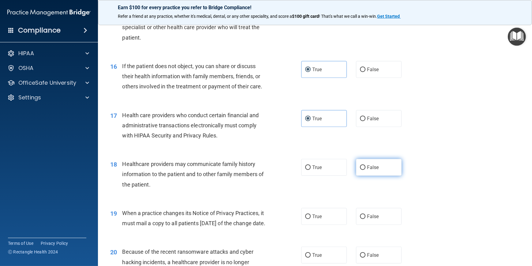
click at [388, 166] on label "False" at bounding box center [379, 167] width 46 height 17
click at [366, 166] on input "False" at bounding box center [363, 167] width 6 height 5
radio input "true"
click at [376, 213] on span "False" at bounding box center [373, 216] width 12 height 6
click at [366, 214] on input "False" at bounding box center [363, 216] width 6 height 5
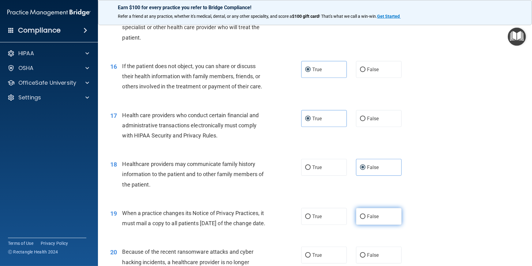
radio input "true"
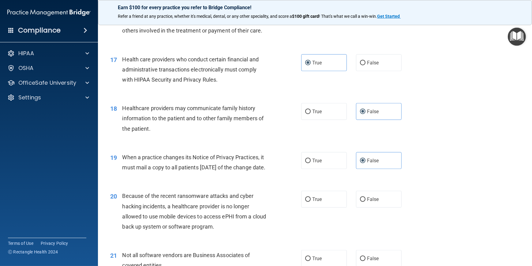
scroll to position [835, 0]
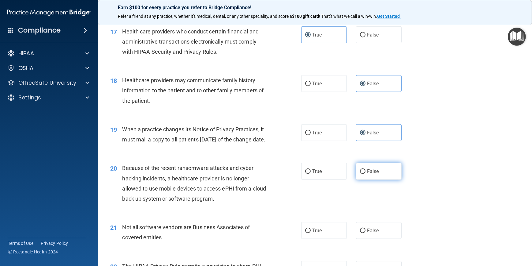
click at [381, 180] on label "False" at bounding box center [379, 171] width 46 height 17
click at [366, 174] on input "False" at bounding box center [363, 171] width 6 height 5
radio input "true"
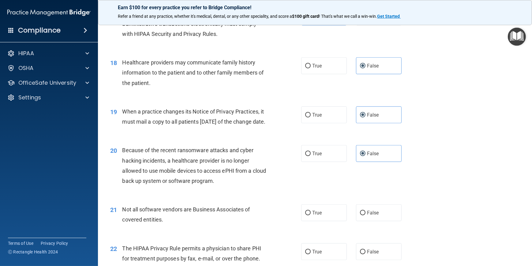
scroll to position [891, 0]
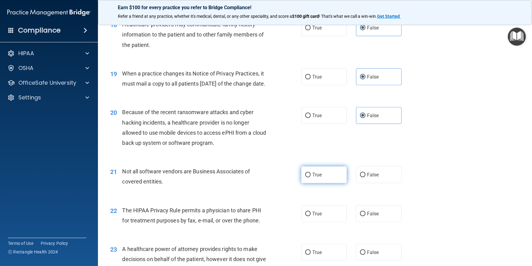
click at [308, 177] on input "True" at bounding box center [308, 174] width 6 height 5
radio input "true"
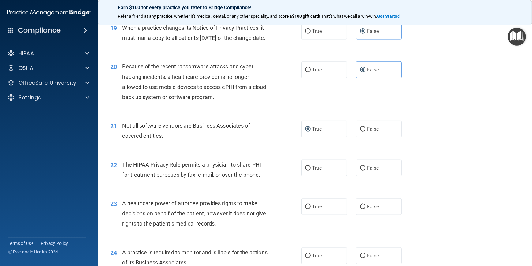
scroll to position [947, 0]
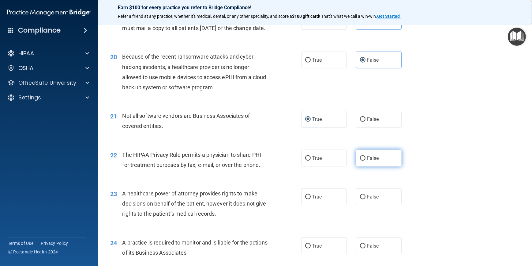
click at [365, 165] on label "False" at bounding box center [379, 157] width 46 height 17
click at [365, 161] on input "False" at bounding box center [363, 158] width 6 height 5
radio input "true"
click at [379, 205] on label "False" at bounding box center [379, 196] width 46 height 17
click at [366, 199] on input "False" at bounding box center [363, 197] width 6 height 5
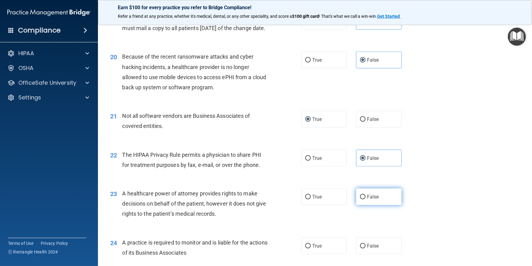
radio input "true"
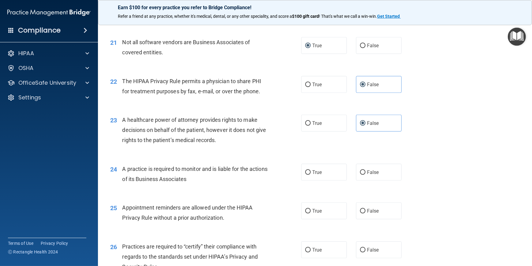
scroll to position [1030, 0]
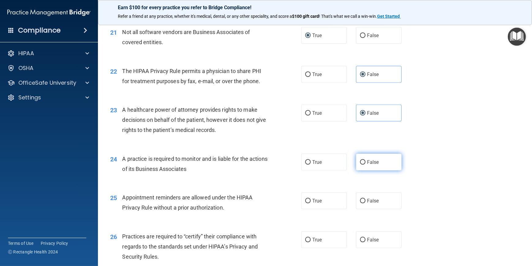
click at [390, 170] on label "False" at bounding box center [379, 161] width 46 height 17
click at [366, 164] on input "False" at bounding box center [363, 162] width 6 height 5
radio input "true"
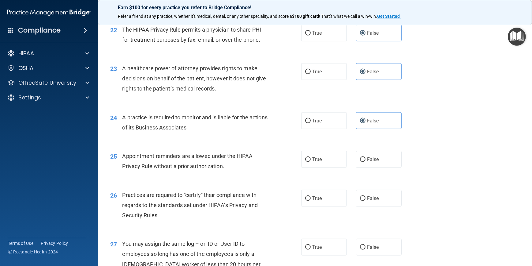
scroll to position [1086, 0]
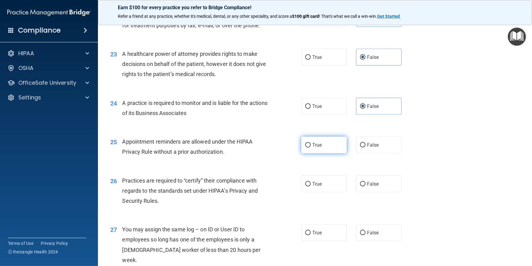
click at [312, 148] on span "True" at bounding box center [316, 145] width 9 height 6
click at [311, 147] on input "True" at bounding box center [308, 145] width 6 height 5
radio input "true"
click at [369, 187] on span "False" at bounding box center [373, 184] width 12 height 6
click at [366, 186] on input "False" at bounding box center [363, 184] width 6 height 5
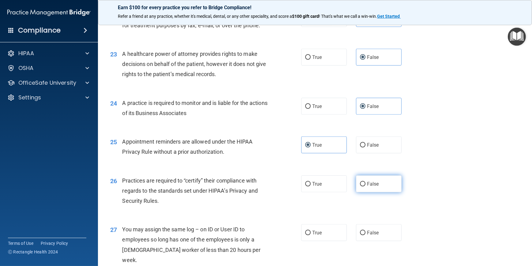
radio input "true"
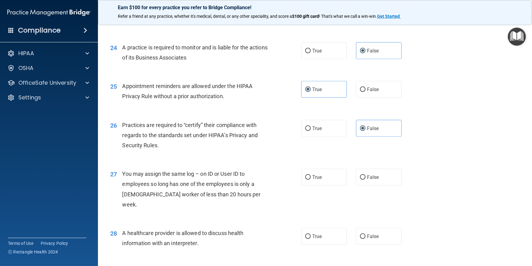
scroll to position [1142, 0]
click at [378, 185] on label "False" at bounding box center [379, 176] width 46 height 17
click at [366, 179] on input "False" at bounding box center [363, 177] width 6 height 5
radio input "true"
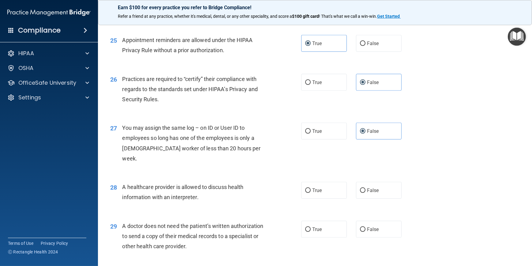
scroll to position [1197, 0]
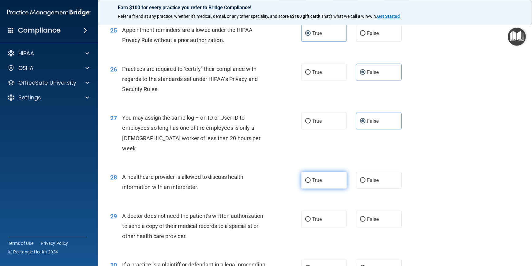
click at [323, 181] on label "True" at bounding box center [324, 180] width 46 height 17
click at [311, 181] on input "True" at bounding box center [308, 180] width 6 height 5
radio input "true"
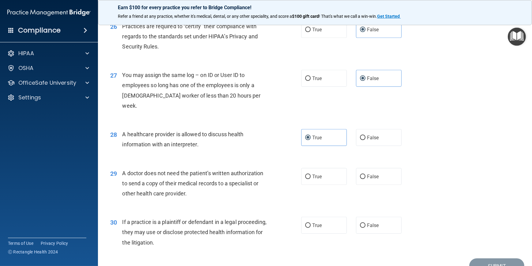
scroll to position [1253, 0]
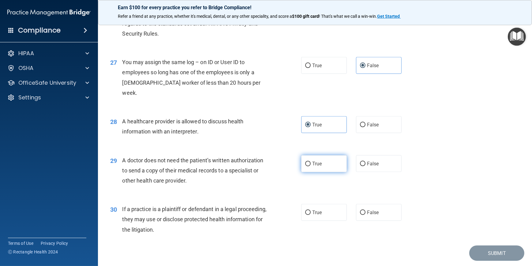
click at [306, 163] on input "True" at bounding box center [308, 163] width 6 height 5
radio input "true"
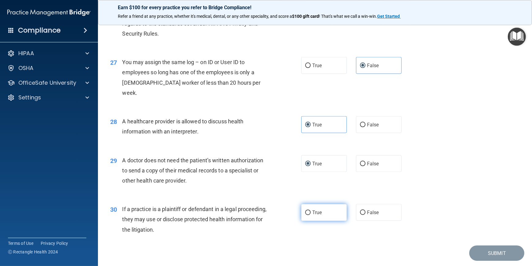
click at [317, 210] on span "True" at bounding box center [316, 212] width 9 height 6
click at [311, 210] on input "True" at bounding box center [308, 212] width 6 height 5
radio input "true"
click at [505, 254] on button "Submit" at bounding box center [497, 253] width 55 height 16
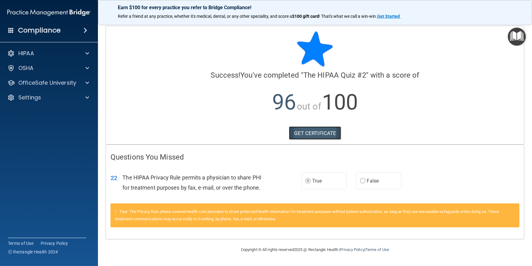
click at [312, 132] on link "GET CERTIFICATE" at bounding box center [315, 132] width 52 height 13
click at [62, 81] on p "OfficeSafe University" at bounding box center [47, 82] width 58 height 7
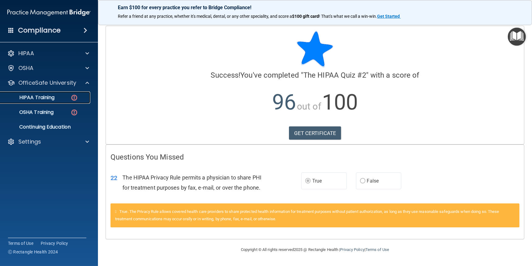
click at [40, 96] on p "HIPAA Training" at bounding box center [29, 97] width 51 height 6
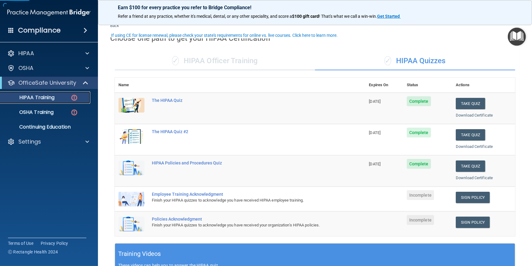
scroll to position [28, 0]
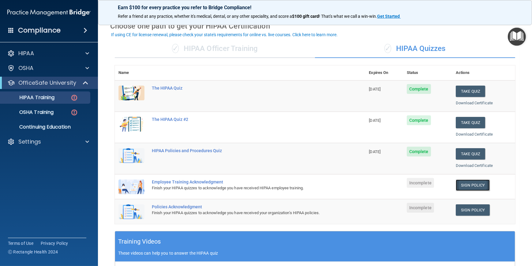
click at [466, 184] on link "Sign Policy" at bounding box center [473, 184] width 34 height 11
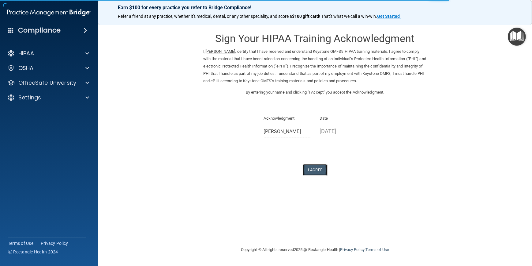
click at [316, 169] on button "I Agree" at bounding box center [315, 169] width 25 height 11
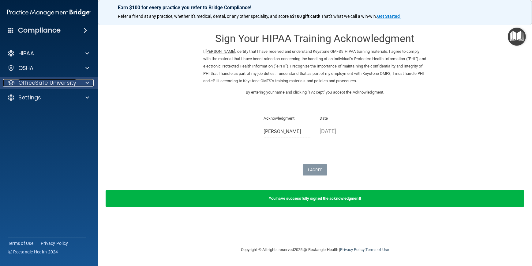
click at [62, 84] on p "OfficeSafe University" at bounding box center [47, 82] width 58 height 7
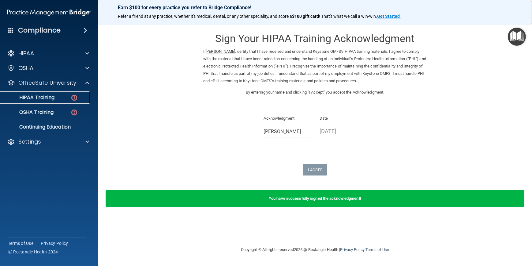
click at [52, 95] on p "HIPAA Training" at bounding box center [29, 97] width 51 height 6
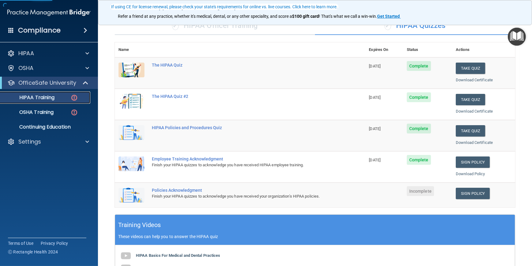
scroll to position [55, 0]
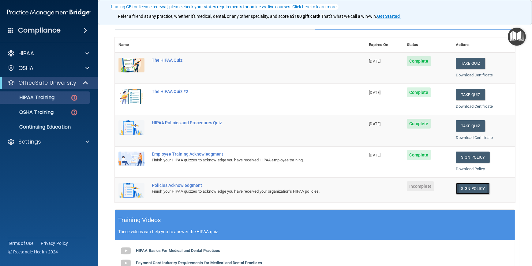
click at [464, 189] on link "Sign Policy" at bounding box center [473, 188] width 34 height 11
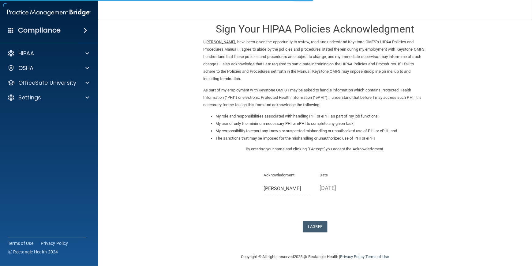
scroll to position [15, 0]
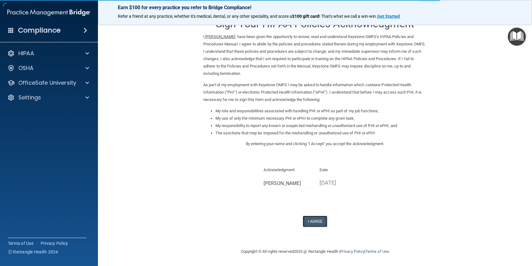
click at [312, 219] on button "I Agree" at bounding box center [315, 220] width 25 height 11
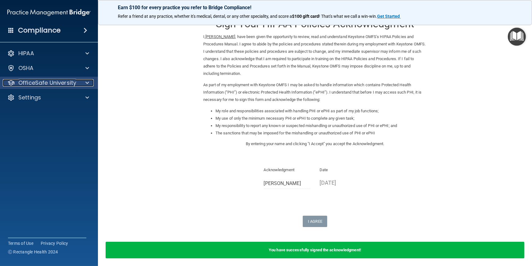
click at [64, 80] on p "OfficeSafe University" at bounding box center [47, 82] width 58 height 7
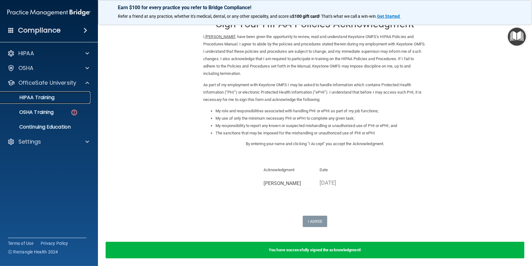
click at [51, 97] on p "HIPAA Training" at bounding box center [29, 97] width 51 height 6
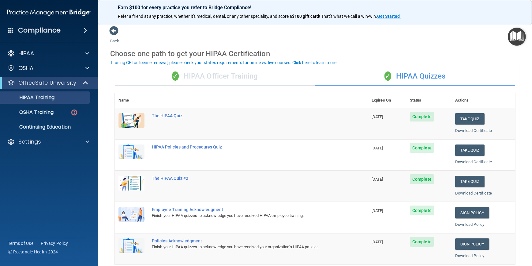
click at [217, 76] on div "✓ HIPAA Officer Training" at bounding box center [215, 76] width 200 height 18
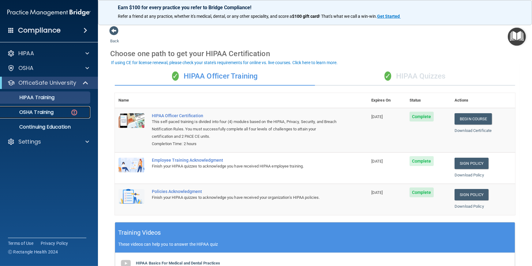
click at [36, 115] on p "OSHA Training" at bounding box center [29, 112] width 50 height 6
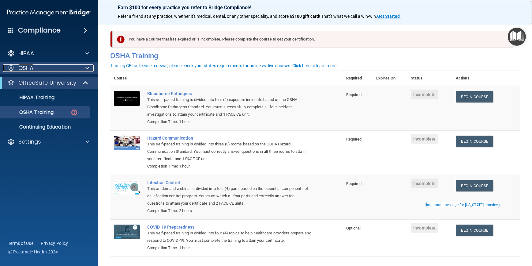
click at [86, 66] on span at bounding box center [87, 67] width 4 height 7
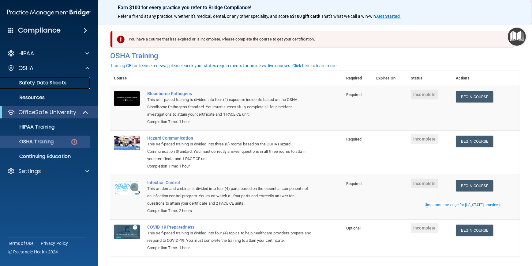
click at [55, 80] on p "Safety Data Sheets" at bounding box center [46, 83] width 84 height 6
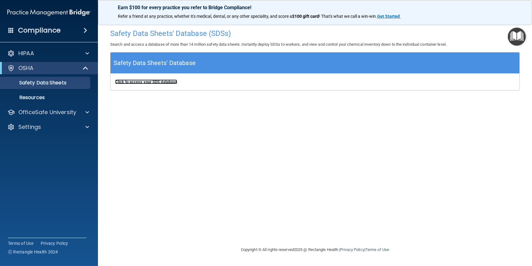
click at [156, 83] on b "Click to access your SDS database" at bounding box center [146, 81] width 62 height 5
click at [48, 95] on p "Resources" at bounding box center [46, 97] width 84 height 6
